Goal: Task Accomplishment & Management: Manage account settings

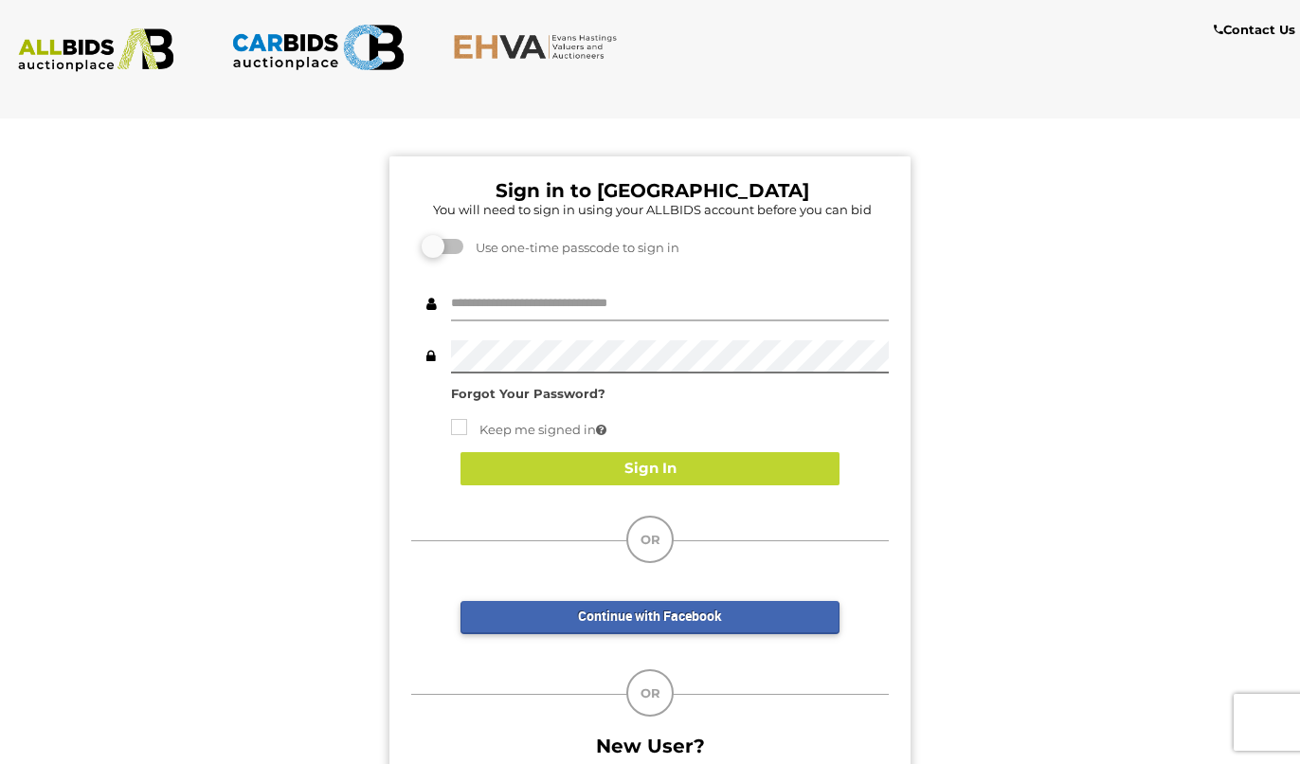
click at [502, 302] on input "text" at bounding box center [670, 304] width 438 height 33
type input "**********"
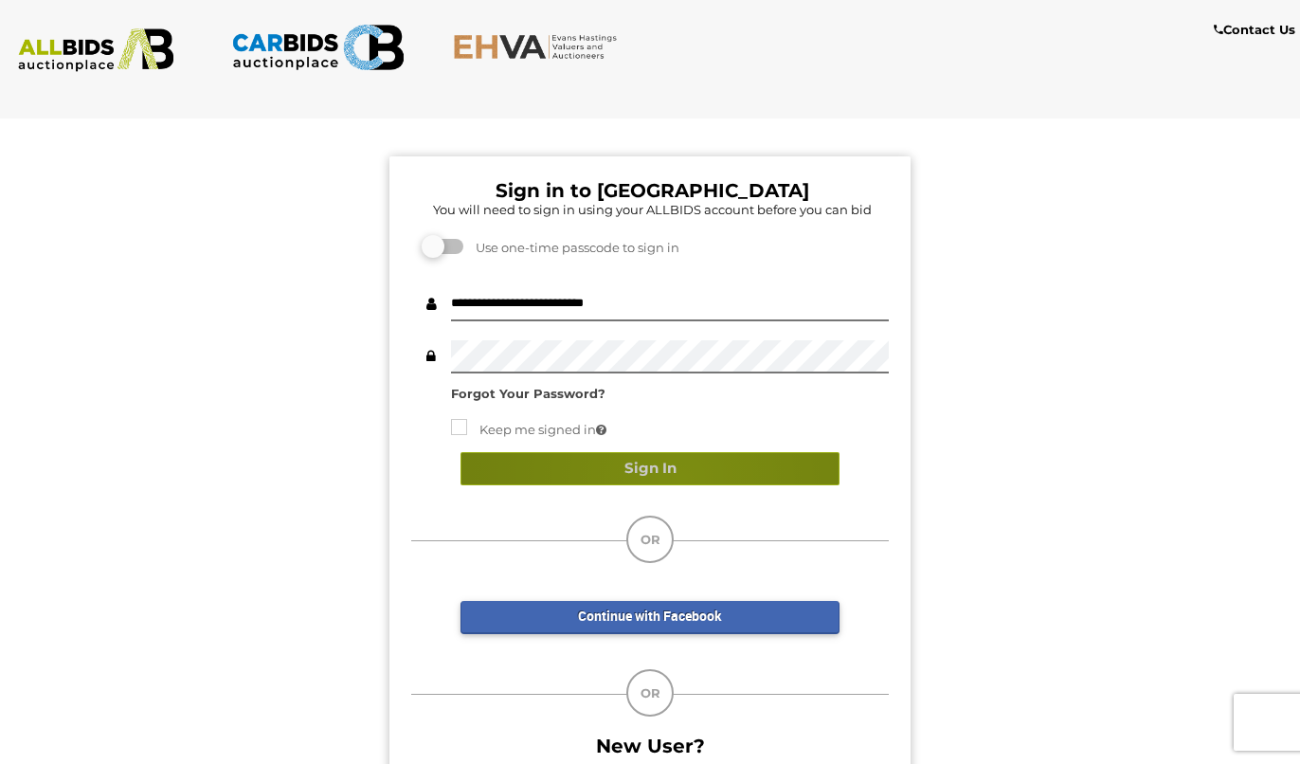
click at [681, 478] on button "Sign In" at bounding box center [649, 468] width 379 height 33
